Goal: Information Seeking & Learning: Learn about a topic

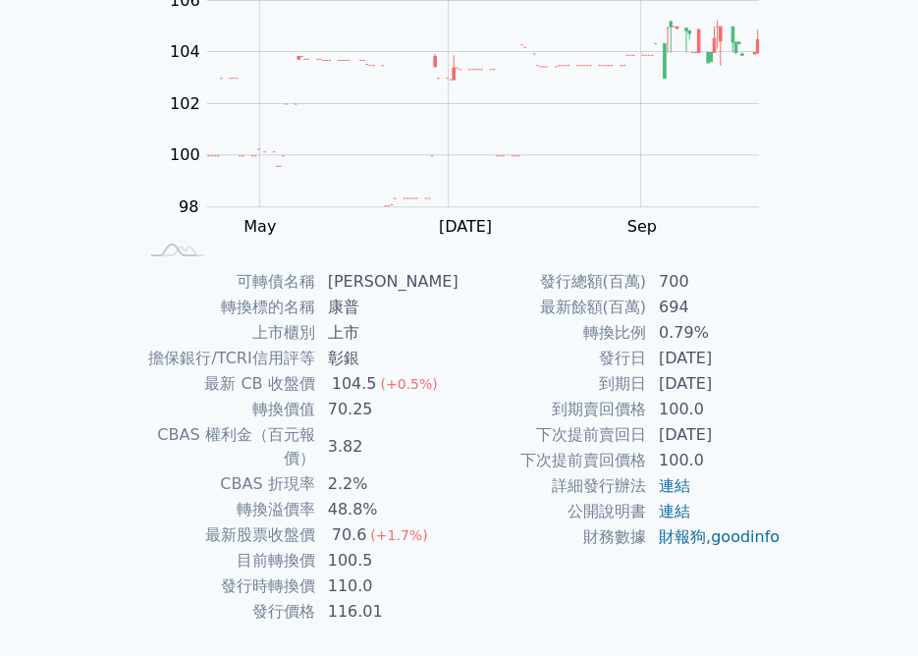
scroll to position [253, 0]
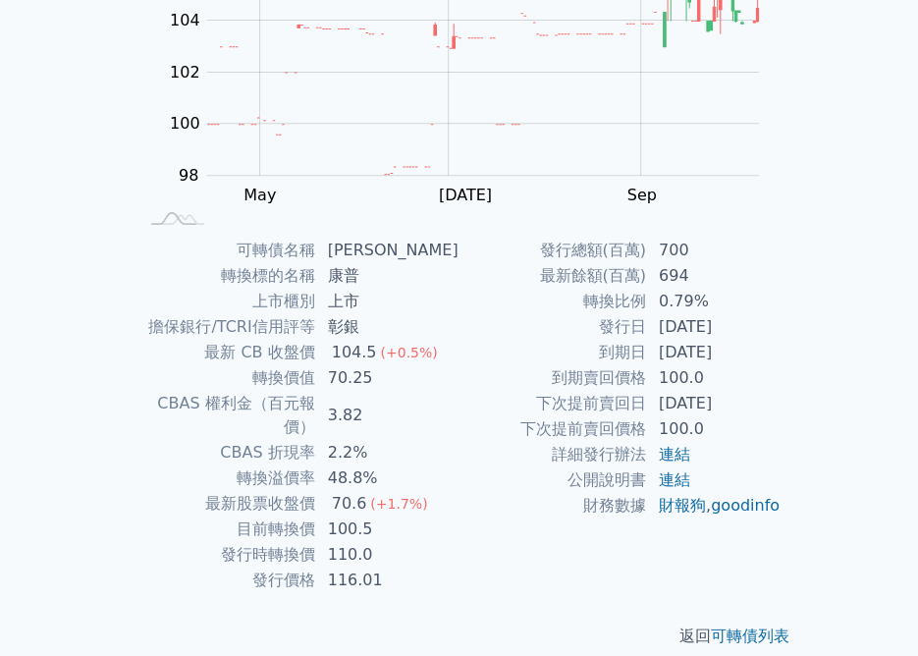
drag, startPoint x: 660, startPoint y: 317, endPoint x: 744, endPoint y: 344, distance: 88.8
click at [744, 344] on tbody "發行總額(百萬) 700 最新餘額(百萬) 694 轉換比例 0.79% 發行日 [DATE] 到期日 [DATE] 到期賣回價格 100.0 下次提前賣回日…" at bounding box center [620, 378] width 322 height 281
click at [744, 344] on td "[DATE]" at bounding box center [714, 353] width 134 height 26
drag, startPoint x: 667, startPoint y: 371, endPoint x: 700, endPoint y: 368, distance: 32.5
click at [700, 368] on td "100.0" at bounding box center [714, 378] width 134 height 26
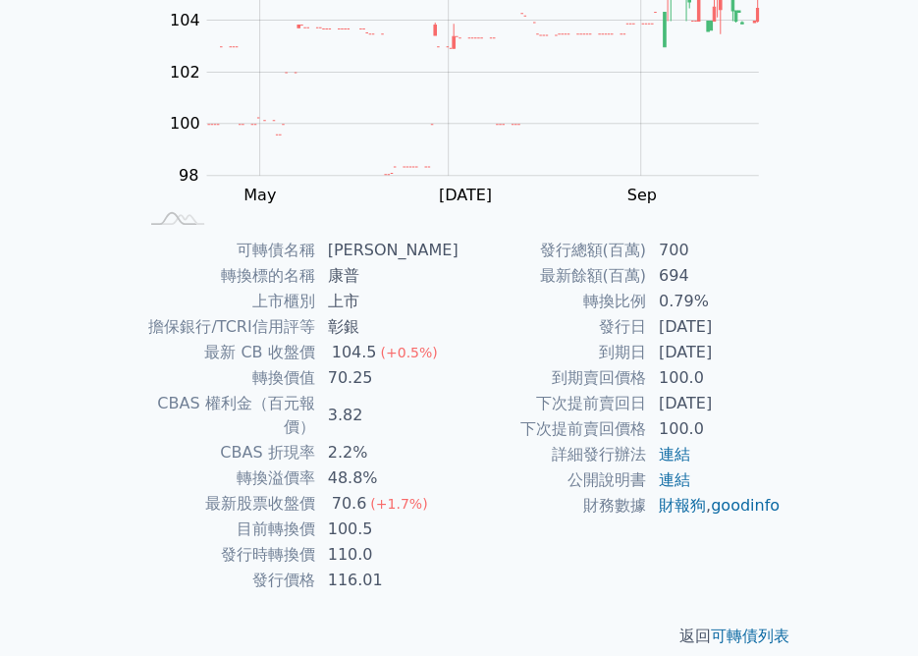
click at [754, 350] on td "[DATE]" at bounding box center [714, 353] width 134 height 26
drag, startPoint x: 344, startPoint y: 373, endPoint x: 384, endPoint y: 375, distance: 39.3
click at [384, 375] on td "70.25" at bounding box center [387, 378] width 143 height 26
click at [346, 378] on td "70.25" at bounding box center [387, 378] width 143 height 26
drag, startPoint x: 334, startPoint y: 378, endPoint x: 377, endPoint y: 378, distance: 43.2
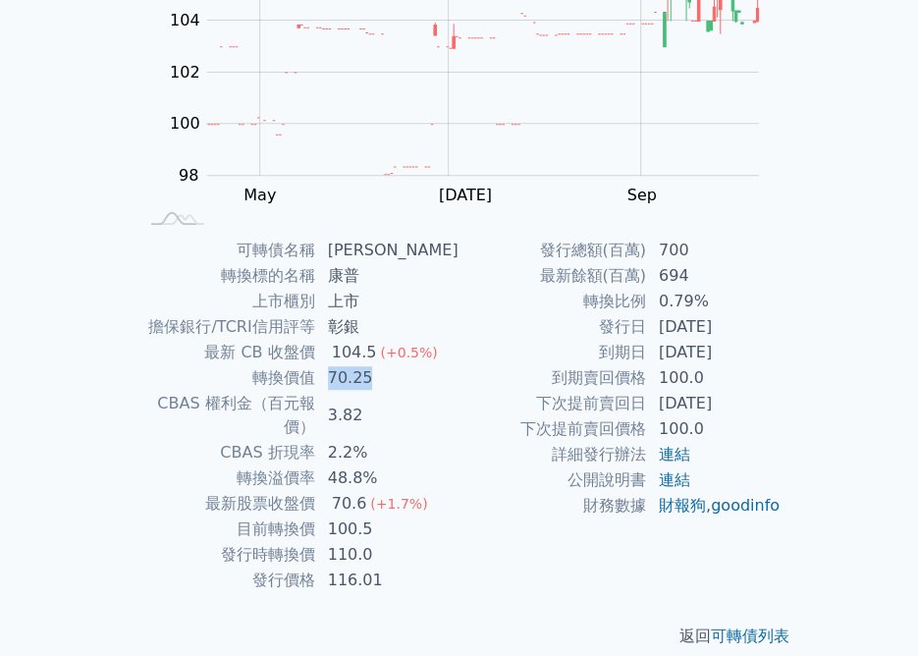
click at [377, 378] on td "70.25" at bounding box center [387, 378] width 143 height 26
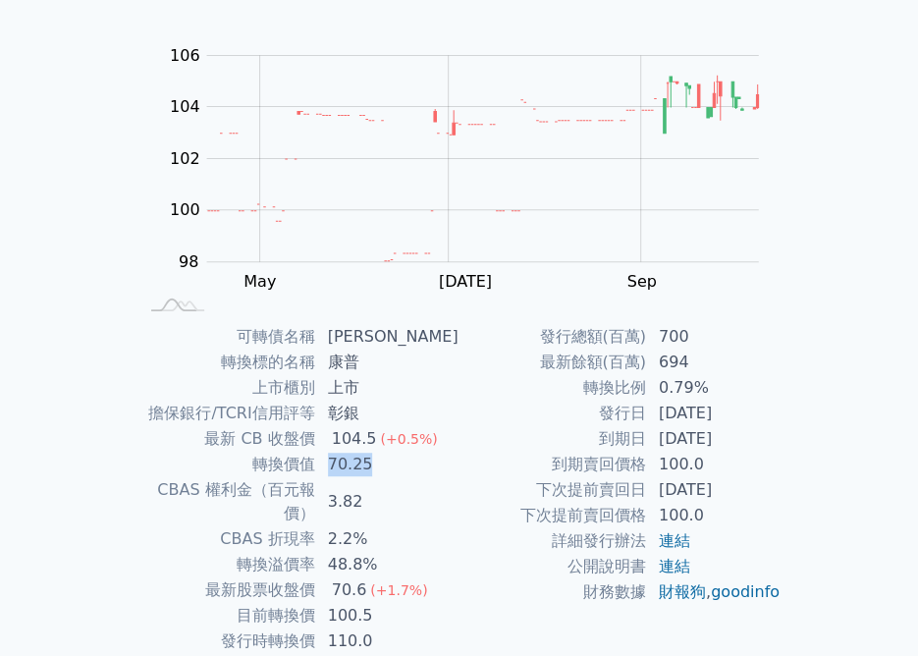
scroll to position [0, 0]
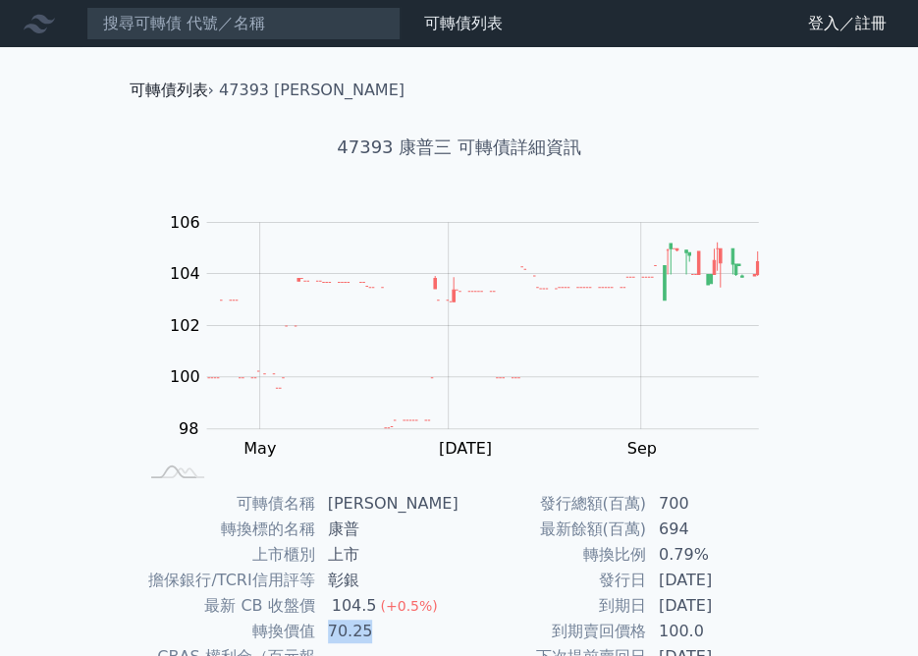
click at [186, 85] on link "可轉債列表" at bounding box center [169, 89] width 79 height 19
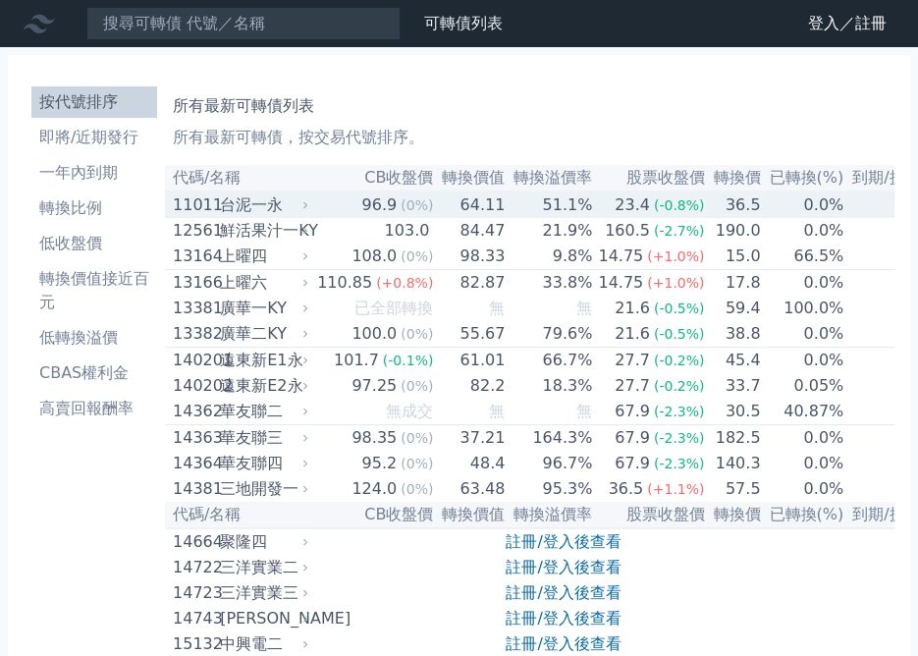
click at [224, 209] on div "台泥一永" at bounding box center [262, 205] width 84 height 24
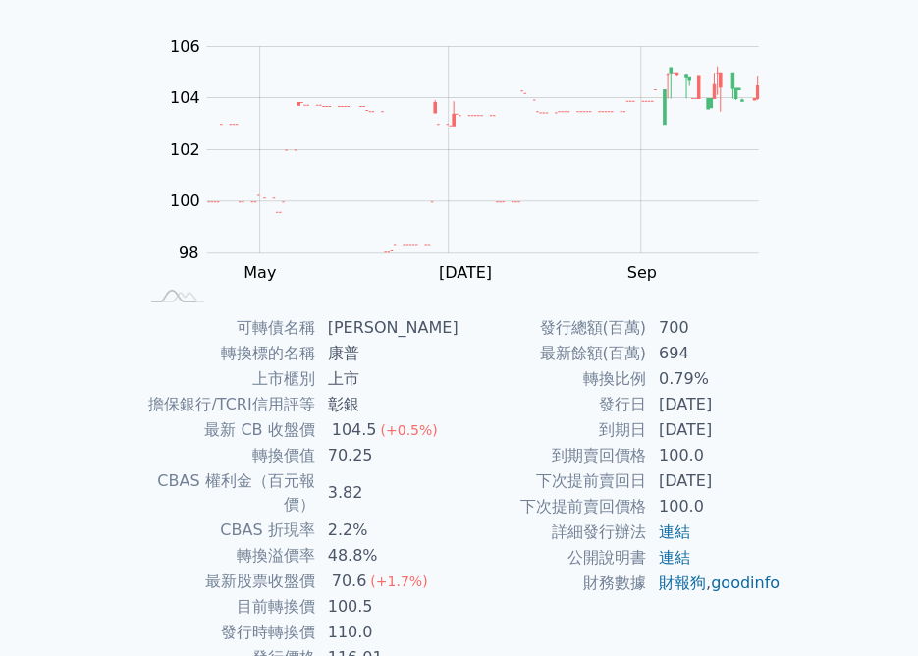
scroll to position [253, 0]
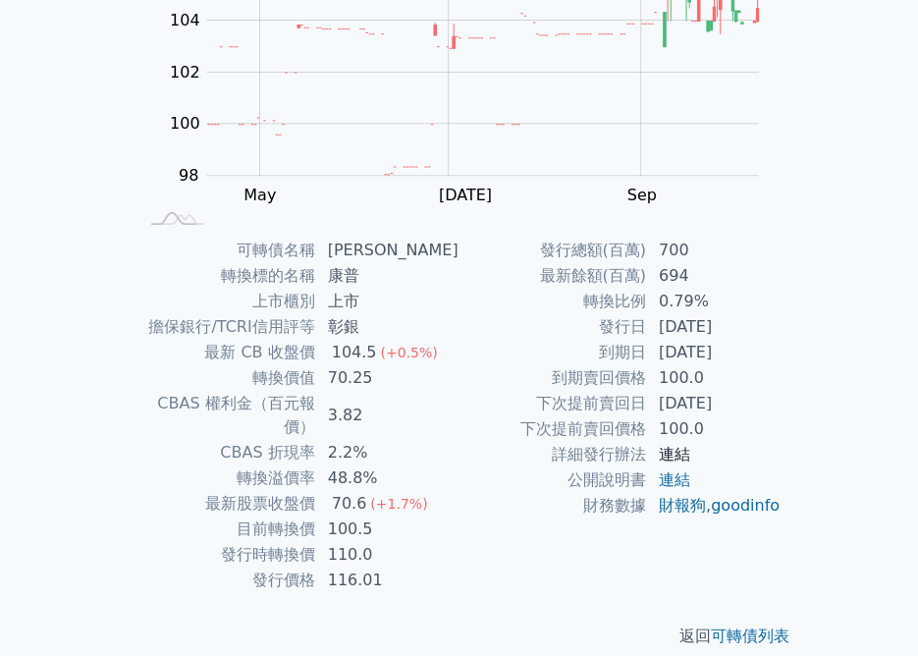
click at [677, 450] on link "連結" at bounding box center [674, 454] width 31 height 19
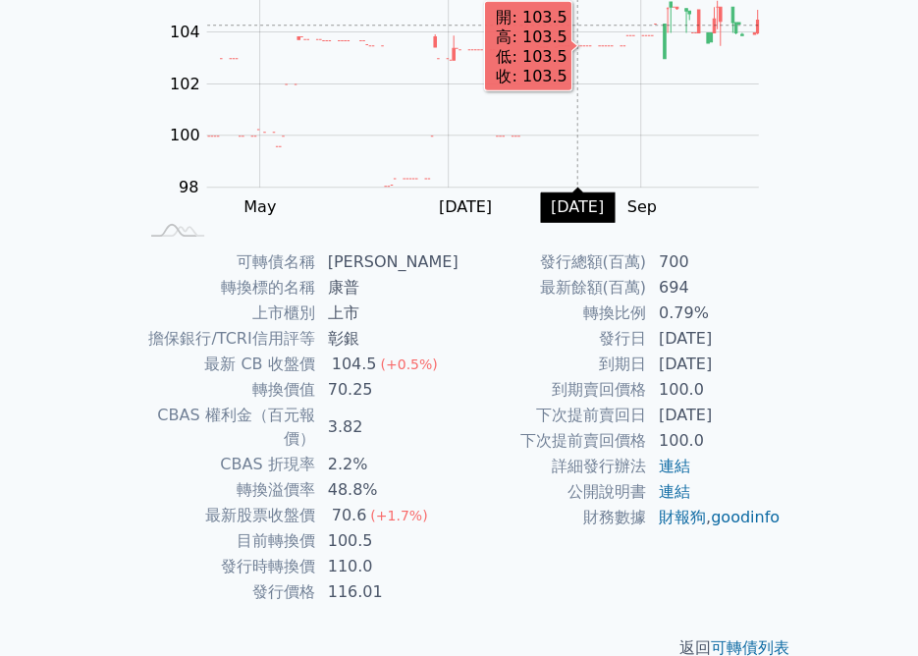
scroll to position [253, 0]
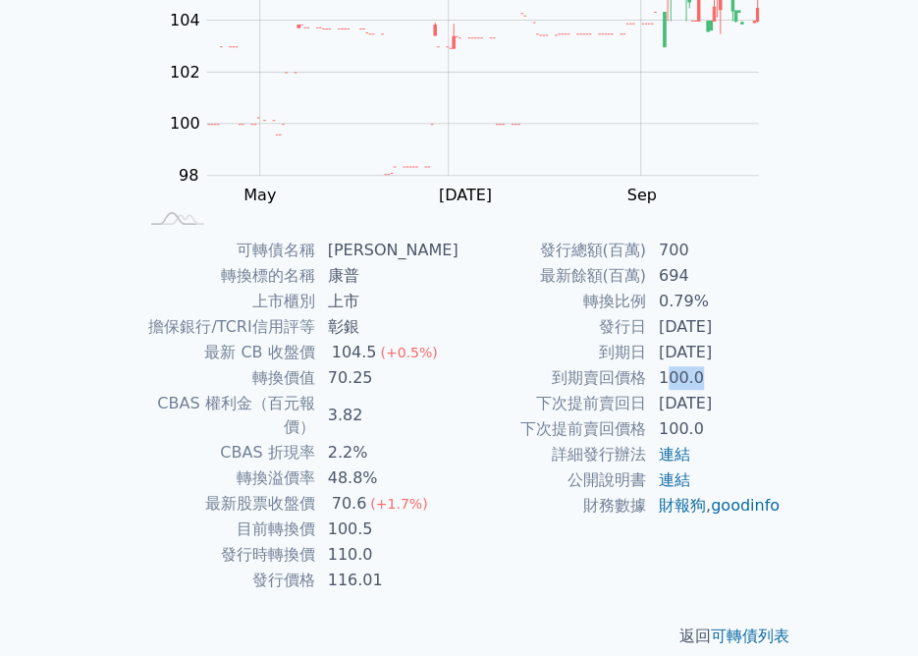
drag, startPoint x: 662, startPoint y: 376, endPoint x: 823, endPoint y: 378, distance: 161.0
click at [704, 378] on td "100.0" at bounding box center [714, 378] width 134 height 26
click at [828, 378] on div "可轉債列表 › 47393 康普三 47393 康普三 可轉債詳細資訊 Zoom Out 100 94 96 98 100 102 104 106 108 L…" at bounding box center [459, 236] width 754 height 885
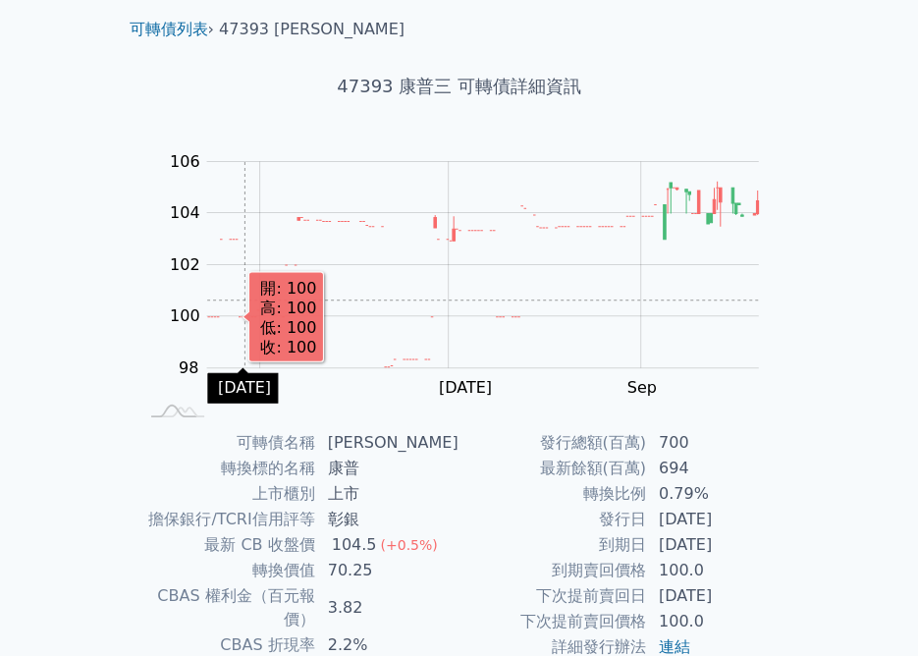
scroll to position [0, 0]
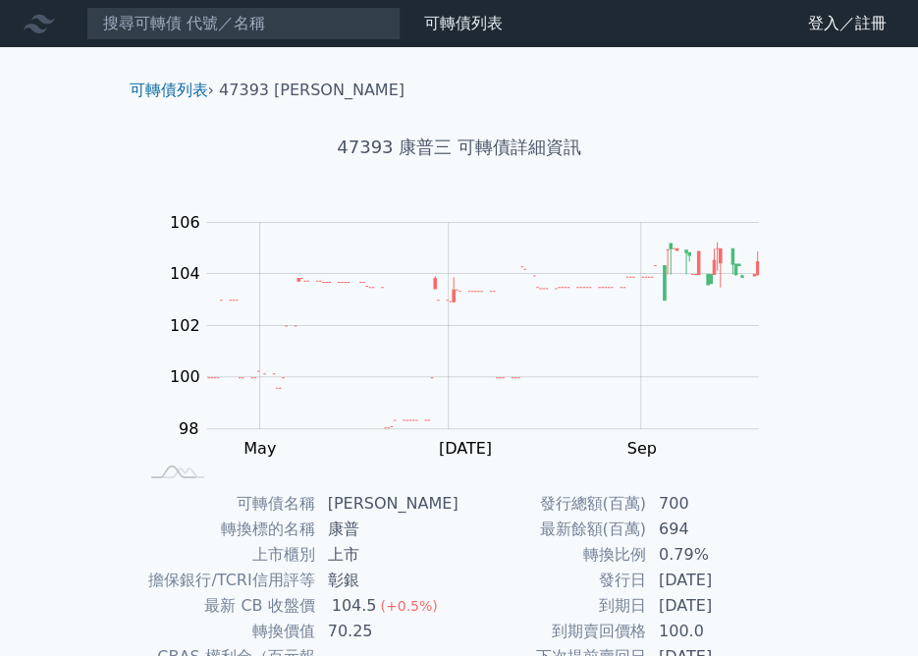
click at [98, 360] on div "可轉債列表 › 47393 康普三 47393 康普三 可轉債詳細資訊 Zoom Out 100 94 96 98 100 102 104 106 108 L…" at bounding box center [459, 489] width 754 height 885
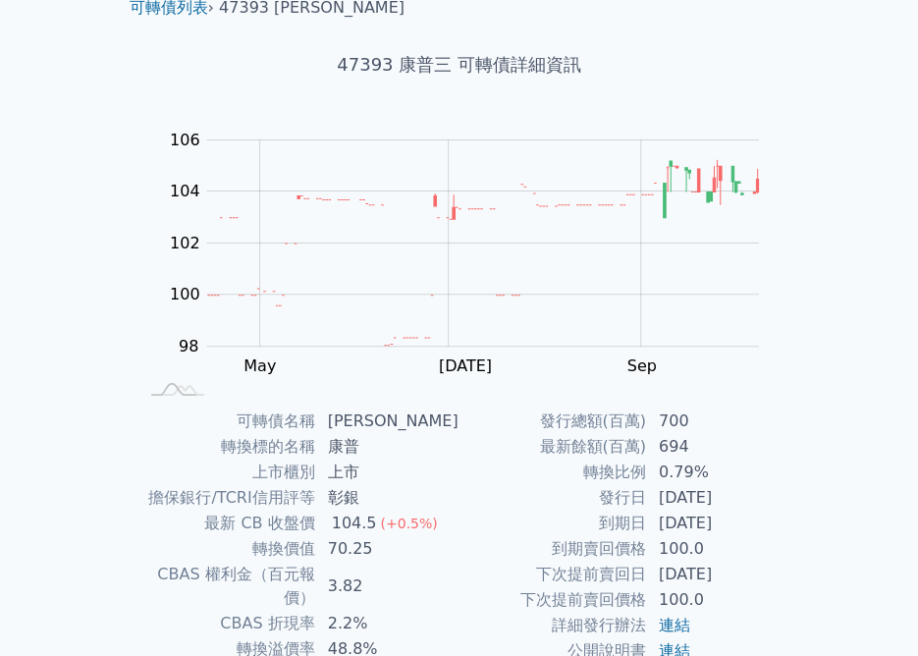
scroll to position [98, 0]
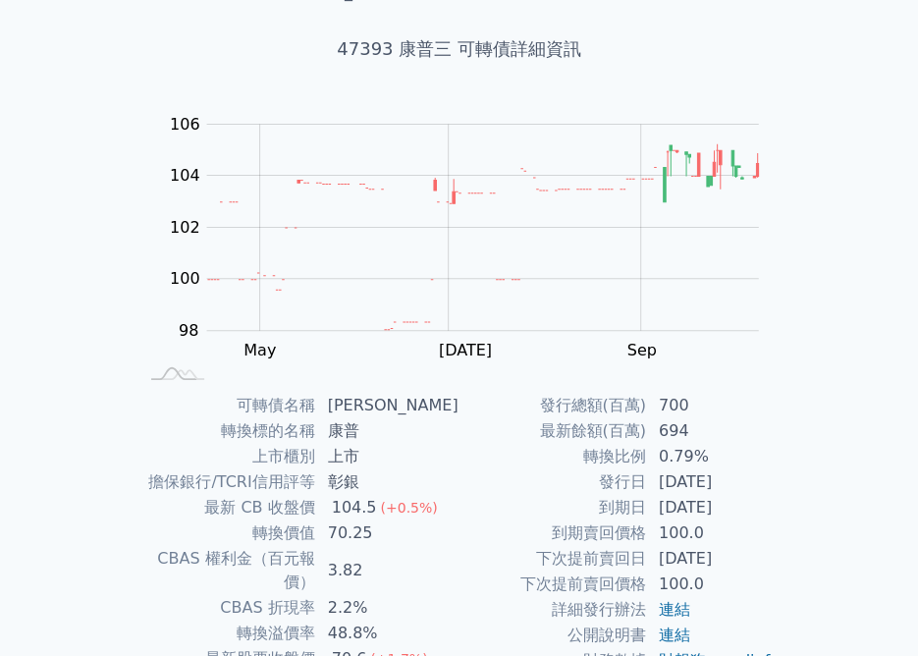
drag, startPoint x: 641, startPoint y: 482, endPoint x: 719, endPoint y: 500, distance: 80.5
click at [719, 500] on tbody "發行總額(百萬) 700 最新餘額(百萬) 694 轉換比例 0.79% 發行日 [DATE] 到期日 [DATE] 到期賣回價格 100.0 下次提前賣回日…" at bounding box center [620, 533] width 322 height 281
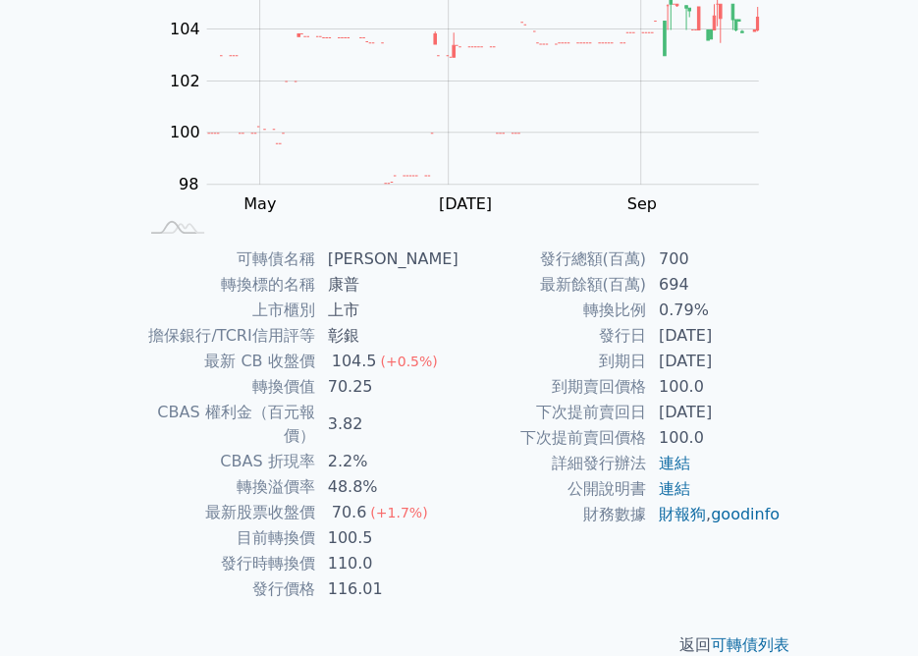
scroll to position [253, 0]
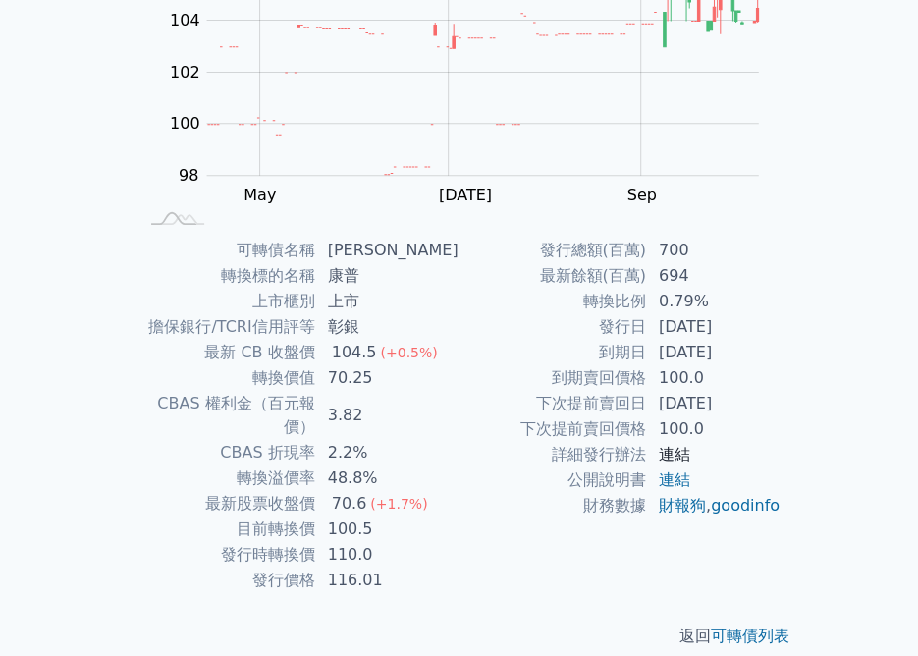
click at [671, 454] on link "連結" at bounding box center [674, 454] width 31 height 19
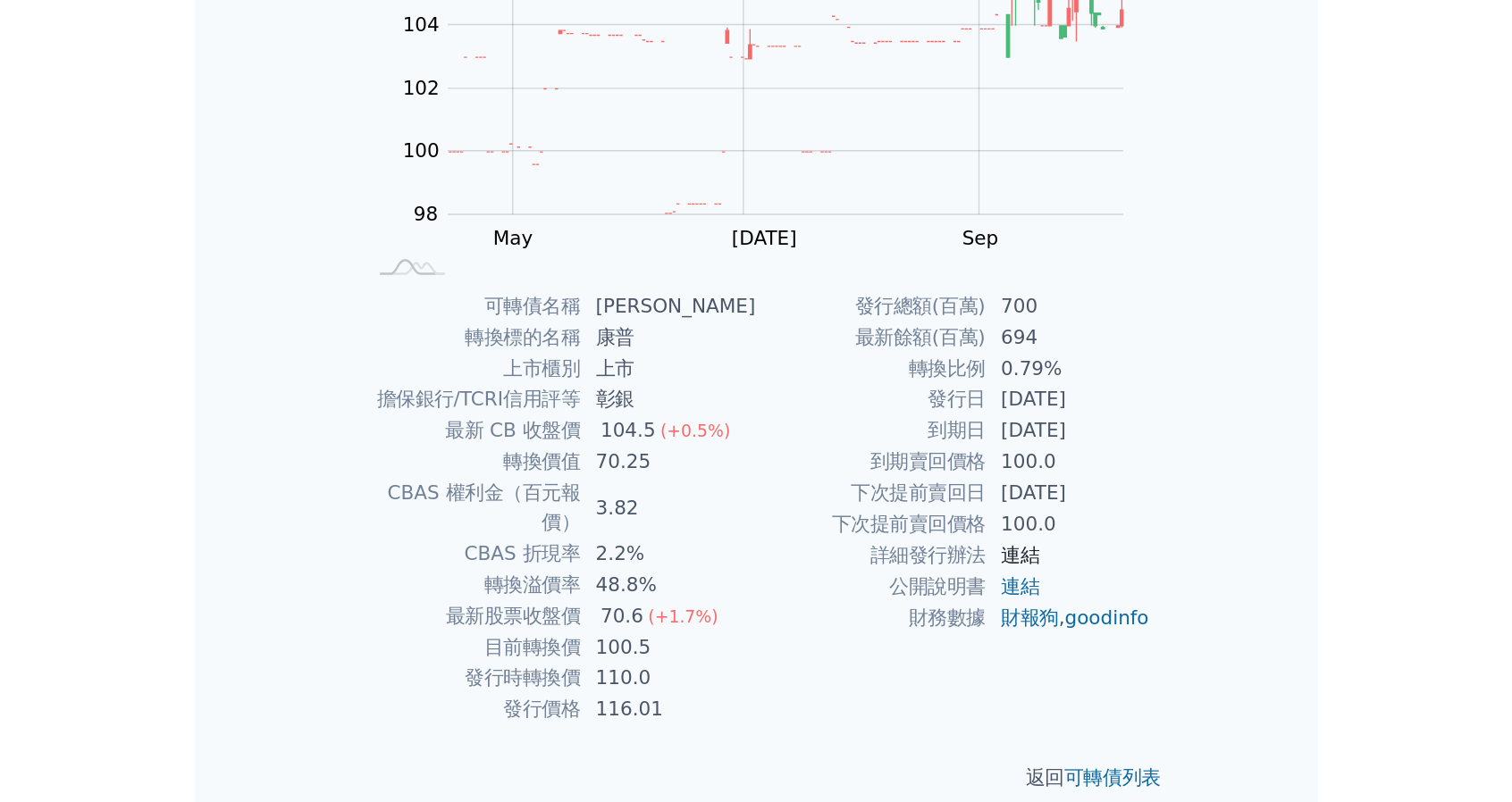
scroll to position [25, 0]
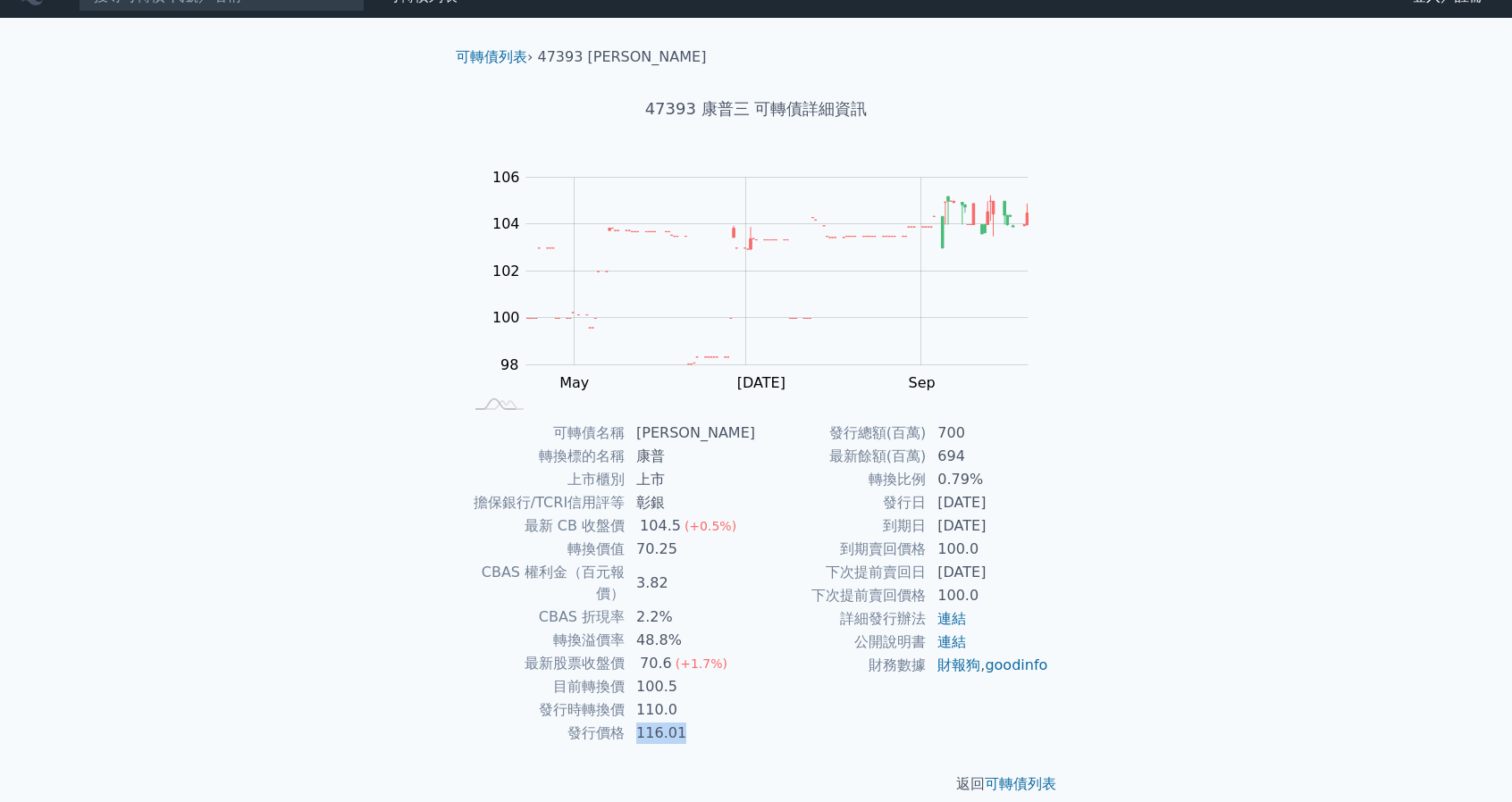
drag, startPoint x: 689, startPoint y: 713, endPoint x: 646, endPoint y: 717, distance: 43.2
click at [646, 596] on td "116.01" at bounding box center [690, 734] width 130 height 24
